Goal: Book appointment/travel/reservation

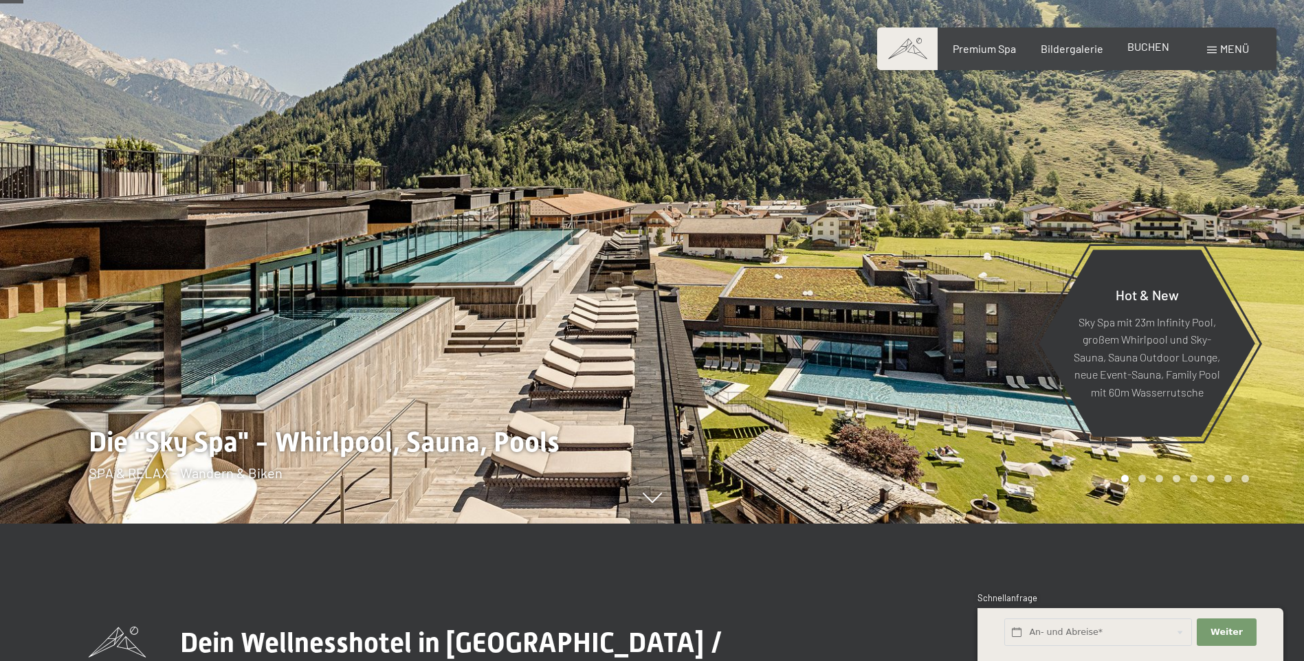
click at [1144, 46] on span "BUCHEN" at bounding box center [1148, 46] width 42 height 13
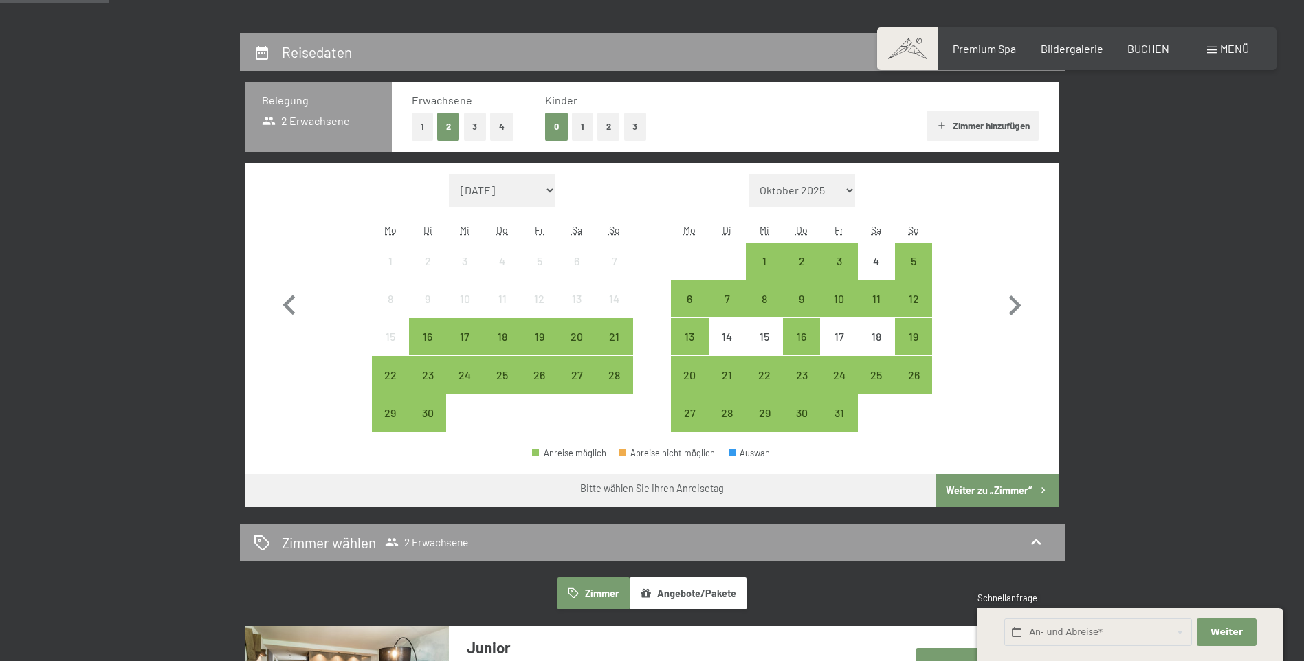
scroll to position [344, 0]
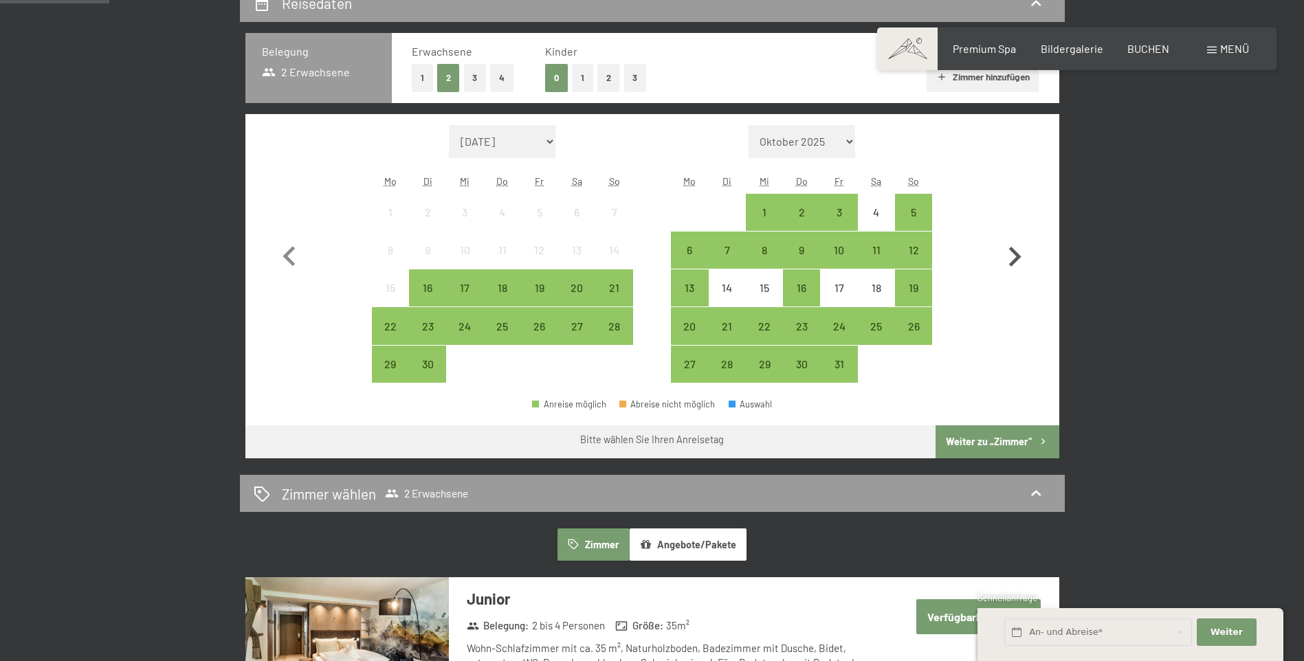
click at [1014, 254] on icon "button" at bounding box center [1015, 257] width 12 height 20
select select "[DATE]"
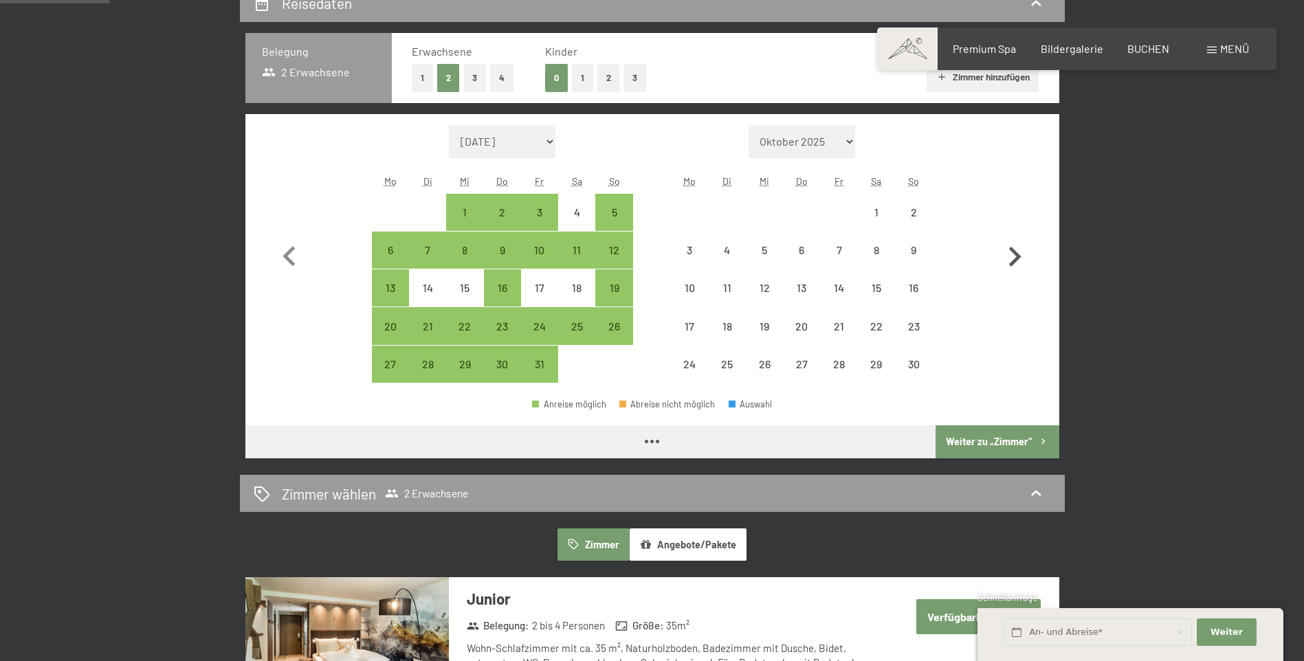
click at [1014, 254] on icon "button" at bounding box center [1015, 257] width 12 height 20
select select "[DATE]"
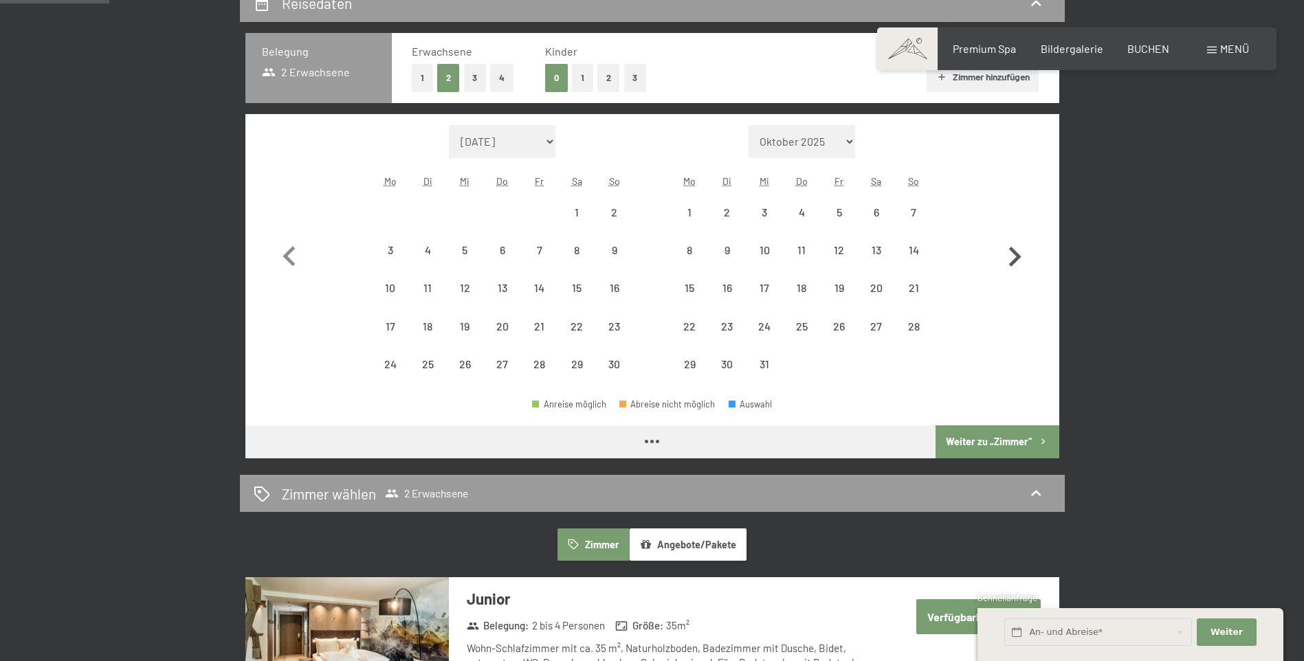
select select "[DATE]"
select select "2025-12-01"
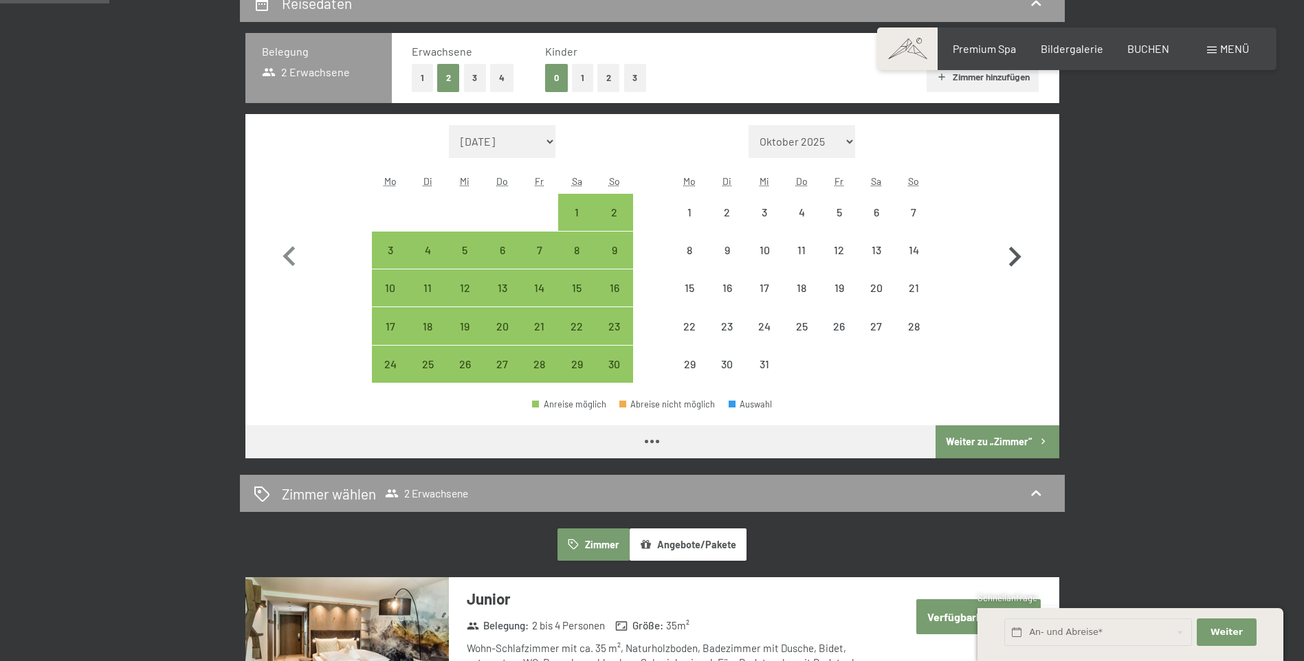
select select "2025-11-01"
select select "2025-12-01"
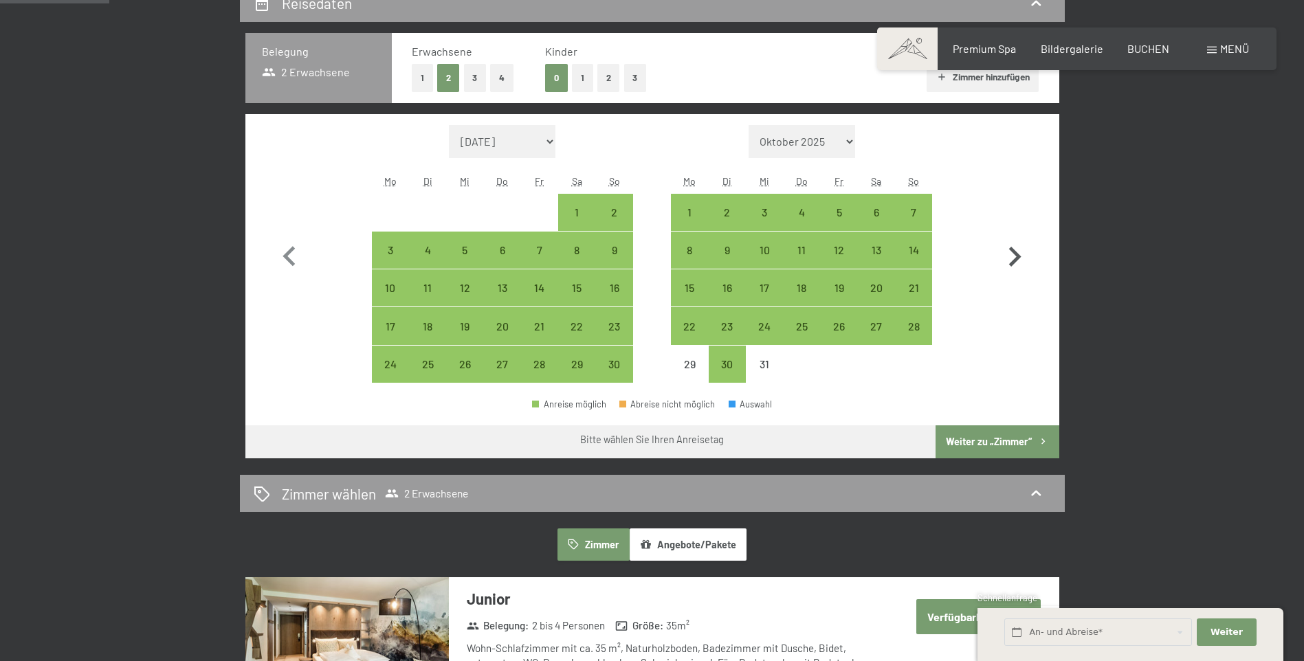
click at [1014, 260] on icon "button" at bounding box center [1015, 257] width 12 height 20
select select "2025-12-01"
select select "2026-01-01"
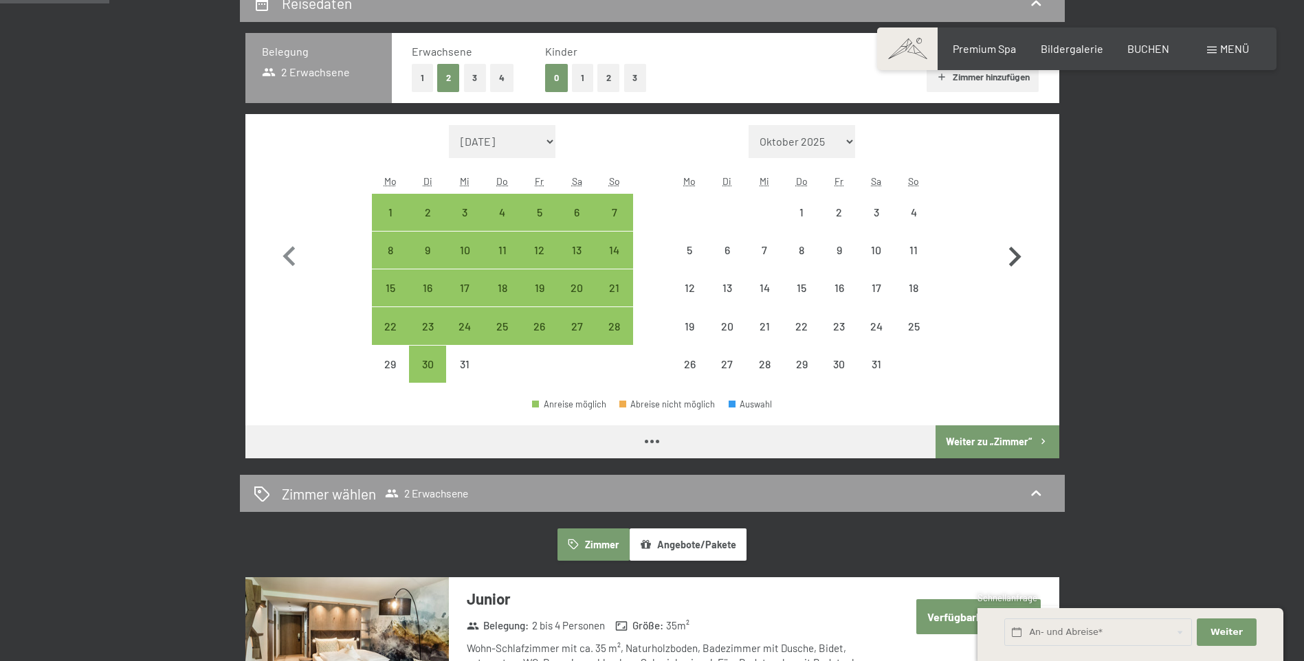
select select "2025-12-01"
select select "2026-01-01"
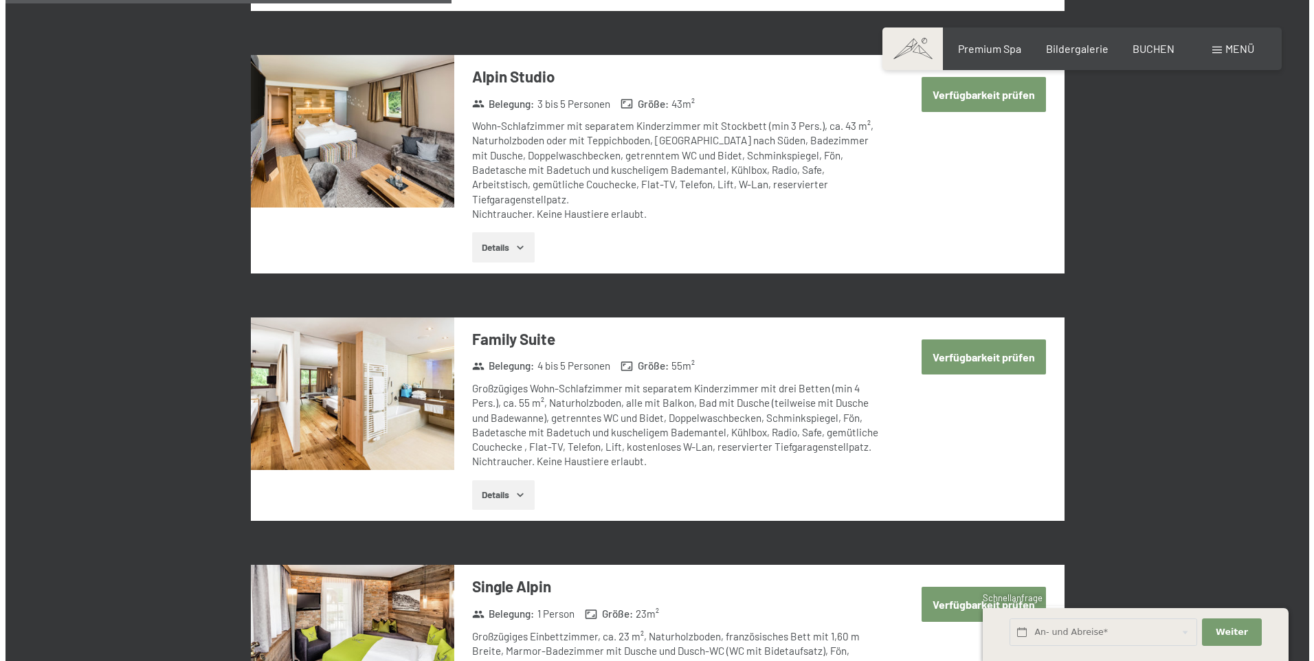
scroll to position [1581, 0]
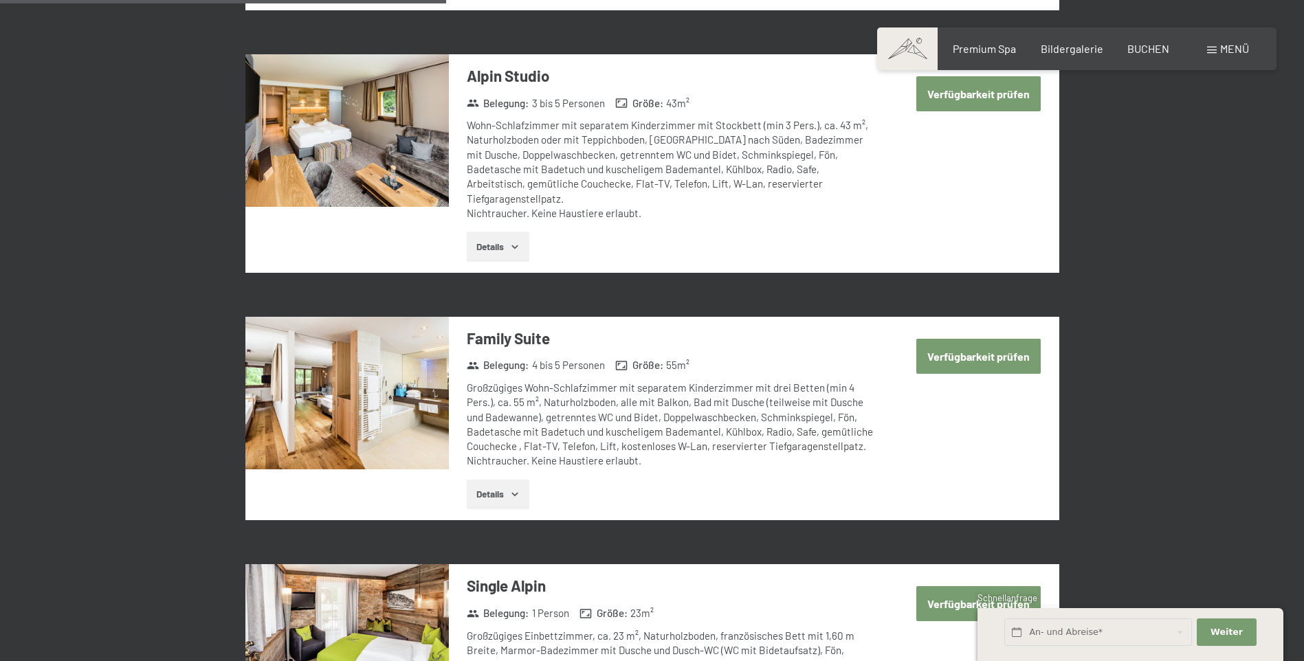
click at [1225, 45] on span "Menü" at bounding box center [1234, 48] width 29 height 13
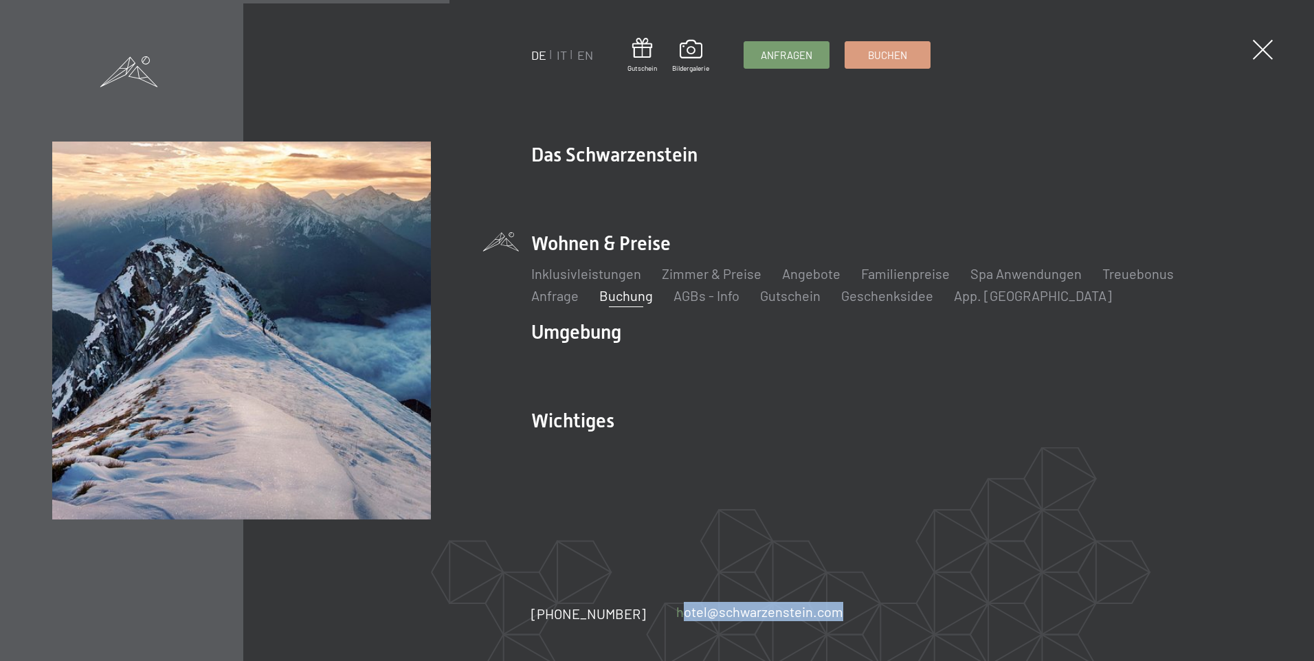
drag, startPoint x: 828, startPoint y: 617, endPoint x: 660, endPoint y: 617, distance: 167.7
click at [660, 617] on div "+39 0474 674100 hotel@ no-spam. schwarzenstein. no-spam. com" at bounding box center [702, 613] width 342 height 19
copy link "hotel@ no-spam. schwarzenstein. no-spam. com"
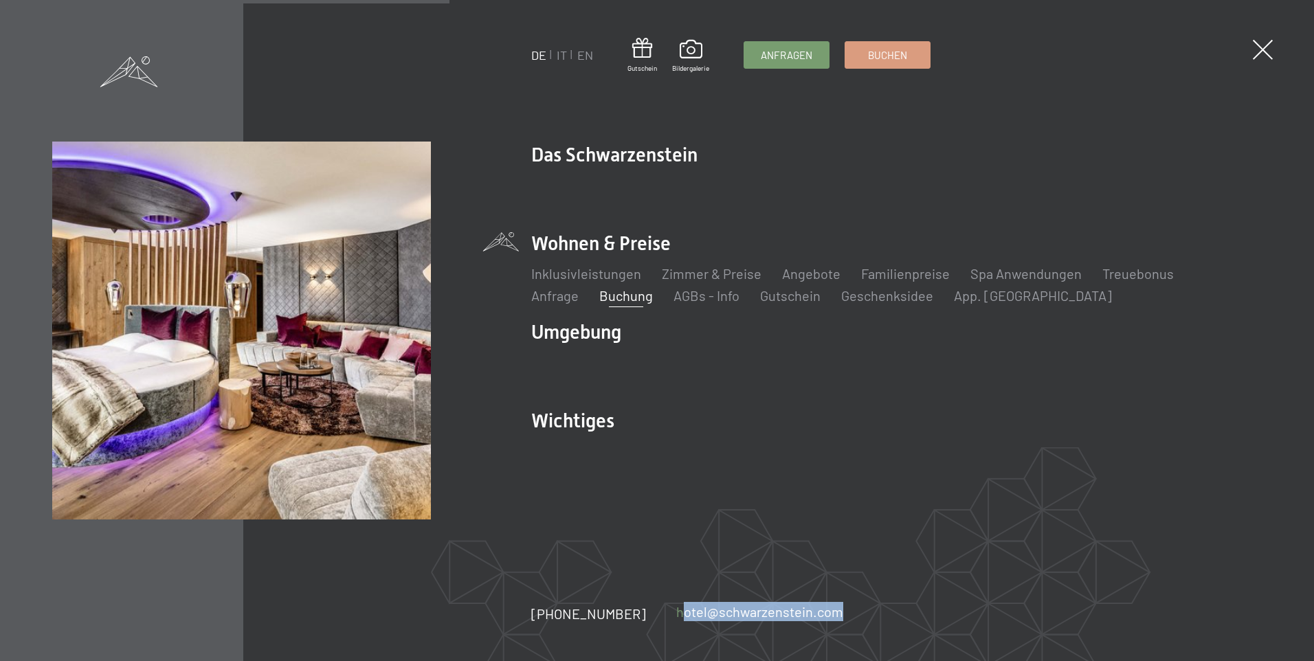
copy link "hotel@ no-spam. schwarzenstein. no-spam. com"
